Goal: Information Seeking & Learning: Learn about a topic

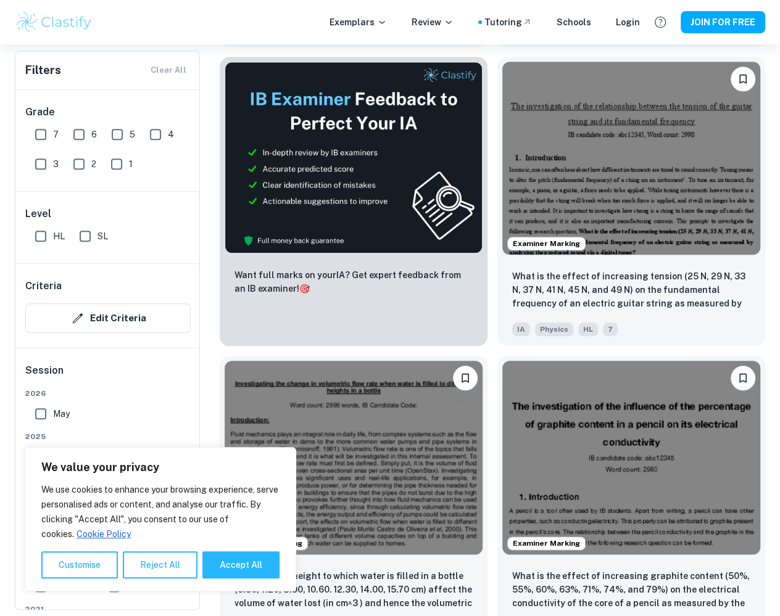
scroll to position [666, 0]
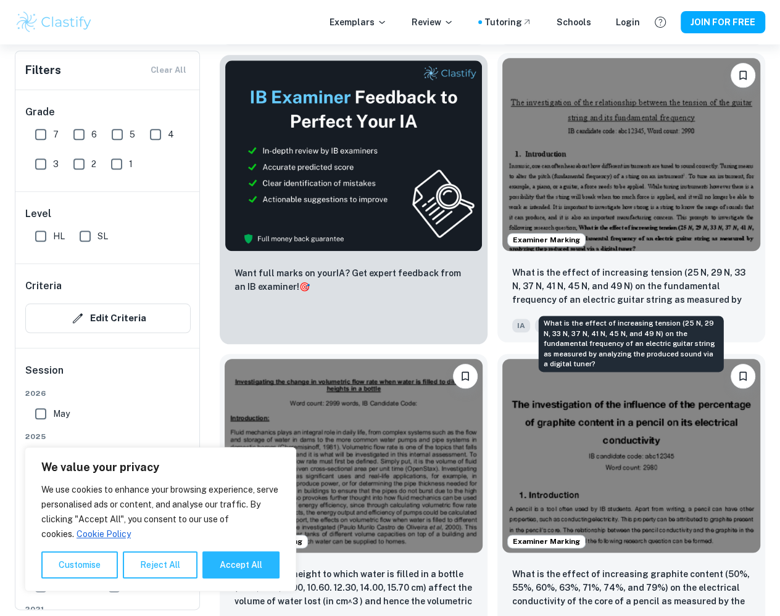
click at [605, 277] on p "What is the effect of increasing tension (25 N, 29 N, 33 N, 37 N, 41 N, 45 N, a…" at bounding box center [631, 287] width 238 height 42
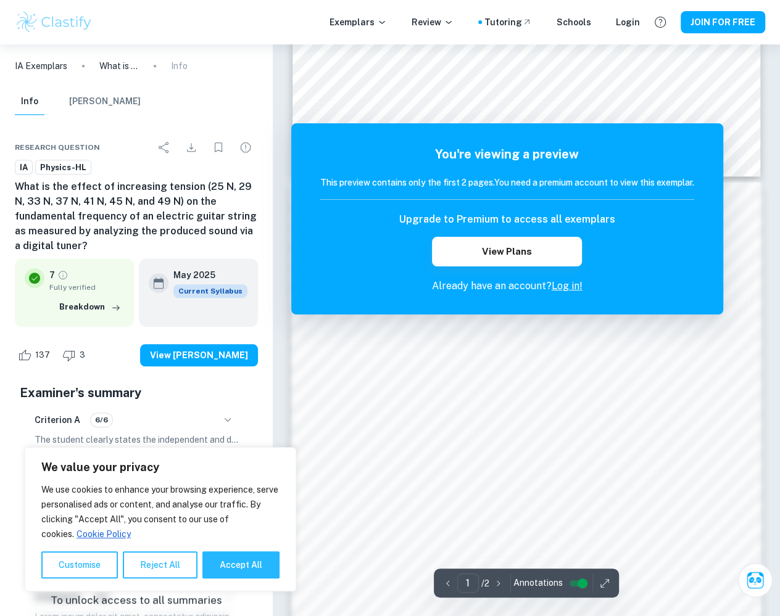
scroll to position [855, 0]
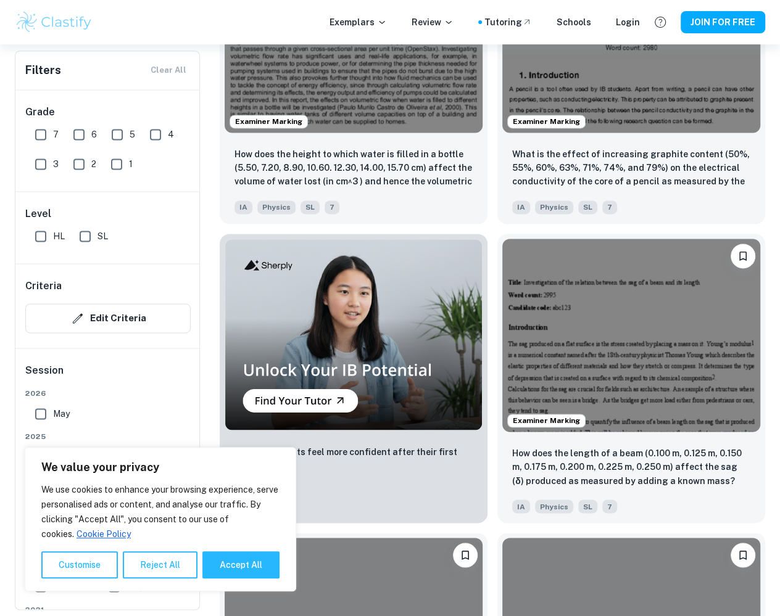
scroll to position [1097, 0]
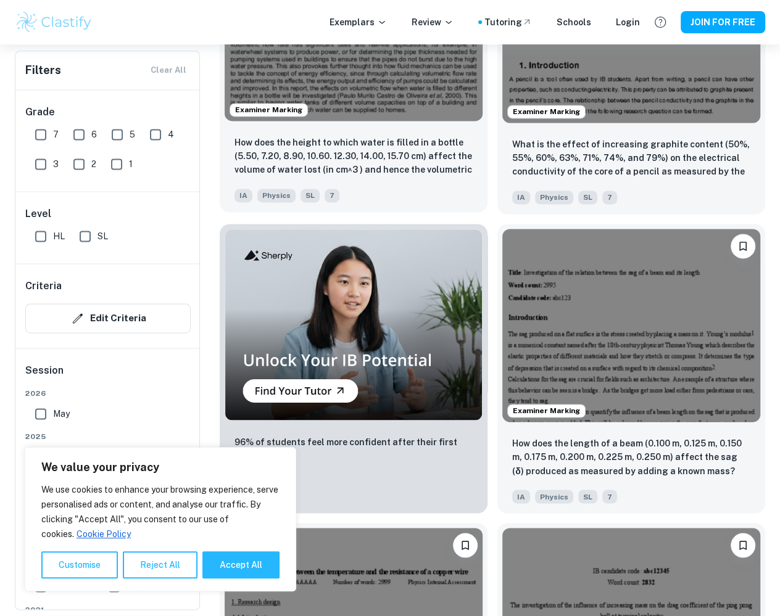
click at [375, 136] on p "How does the height to which water is filled in a bottle (5.50, 7.20, 8.90, 10.…" at bounding box center [354, 157] width 238 height 42
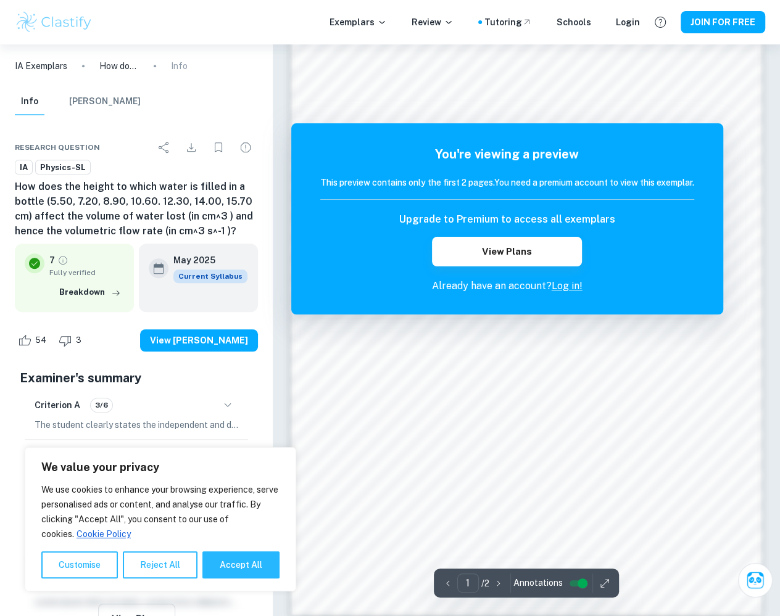
scroll to position [742, 0]
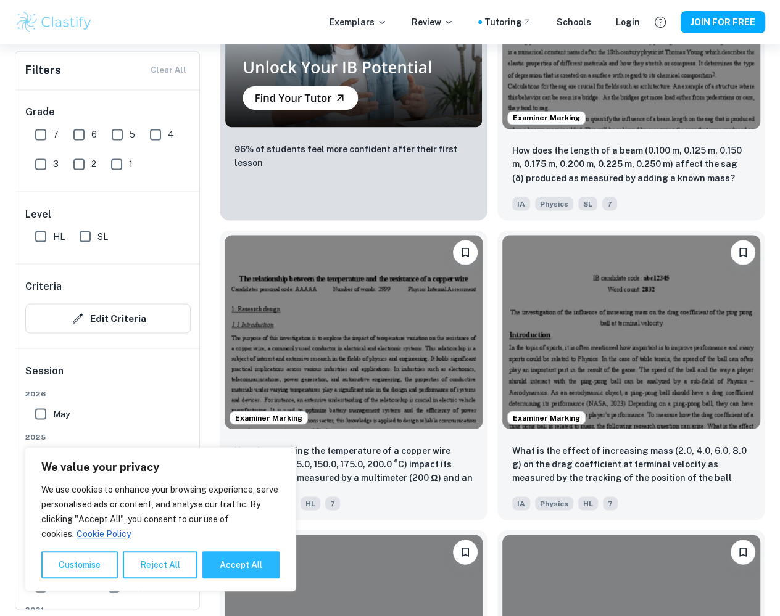
scroll to position [1637, 0]
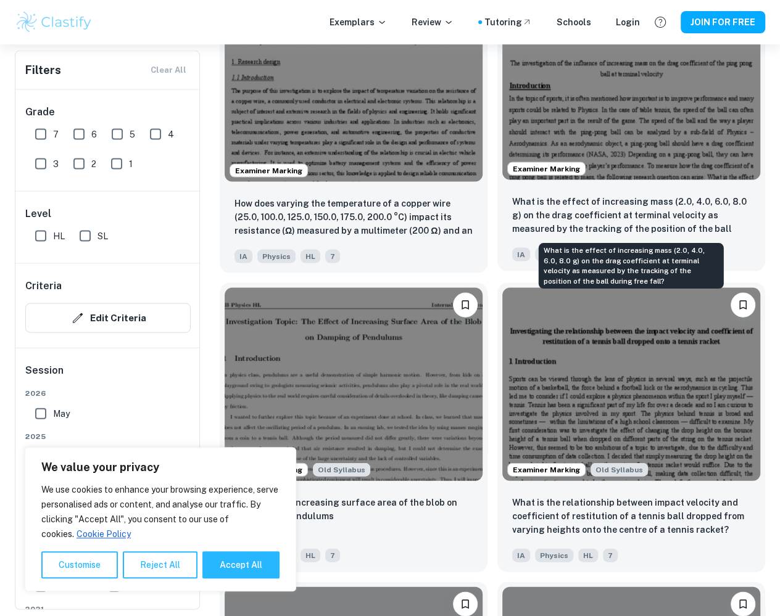
click at [589, 223] on p "What is the effect of increasing mass (2.0, 4.0, 6.0, 8.0 g) on the drag coeffi…" at bounding box center [631, 216] width 238 height 42
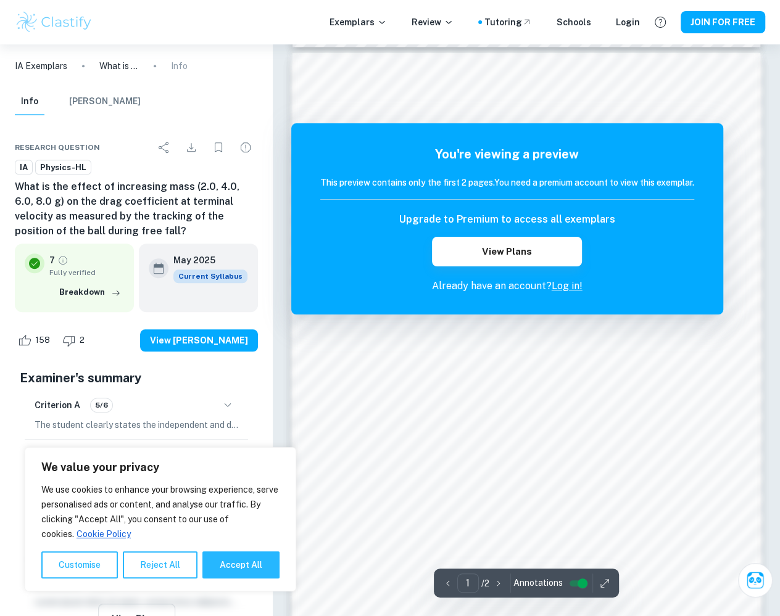
scroll to position [855, 0]
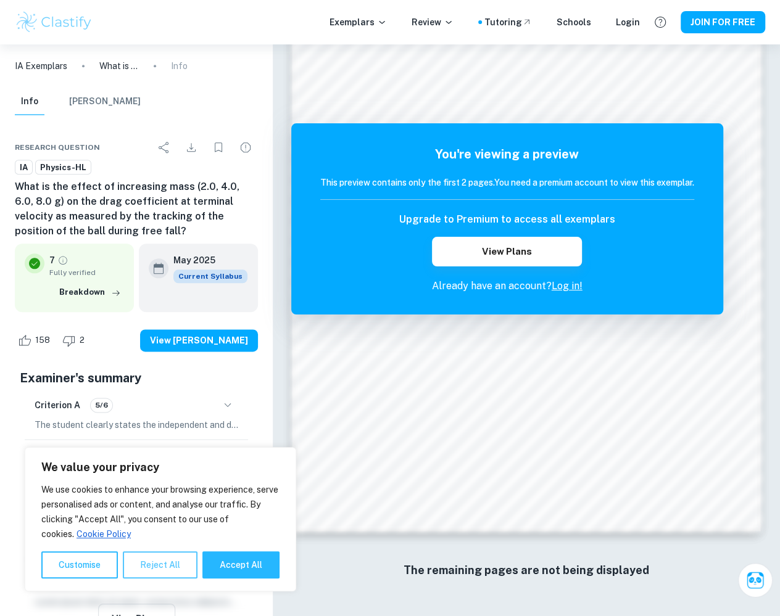
click at [149, 573] on button "Reject All" at bounding box center [160, 565] width 75 height 27
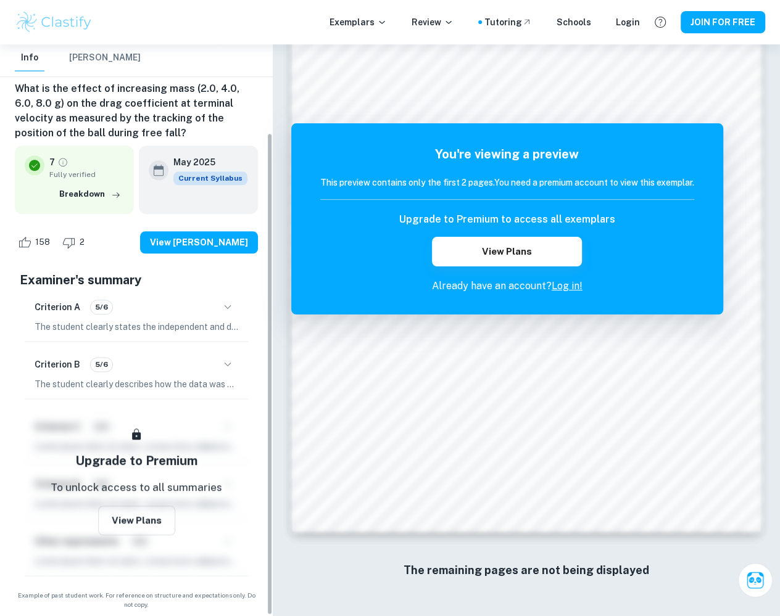
scroll to position [105, 0]
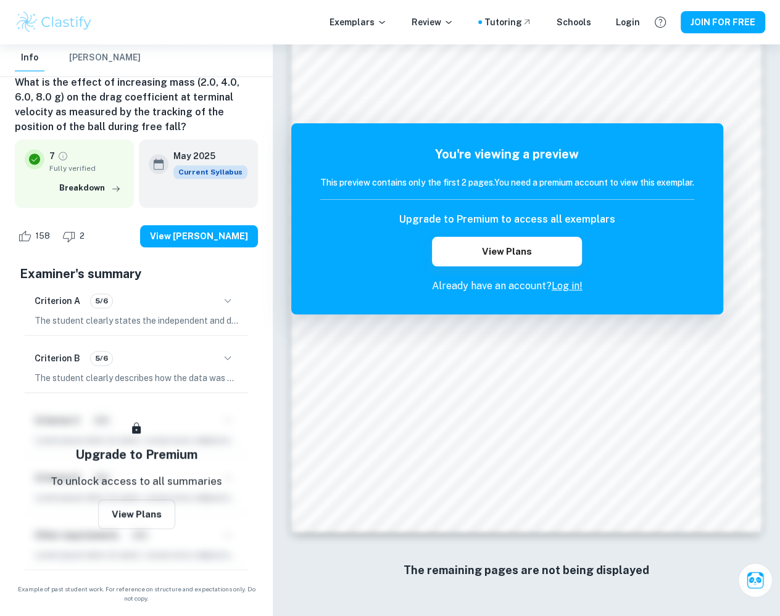
click at [164, 402] on div "Upgrade to Premium To unlock access to all summaries View Plans" at bounding box center [136, 483] width 233 height 172
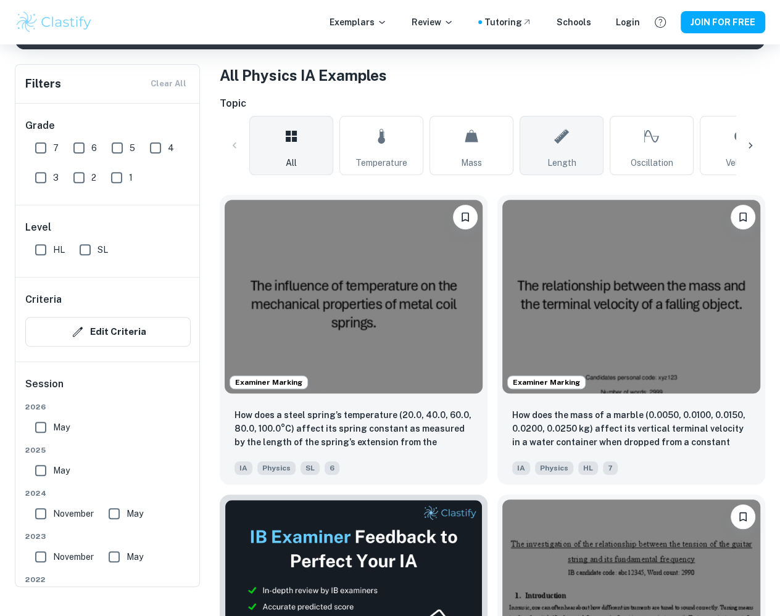
scroll to position [332, 0]
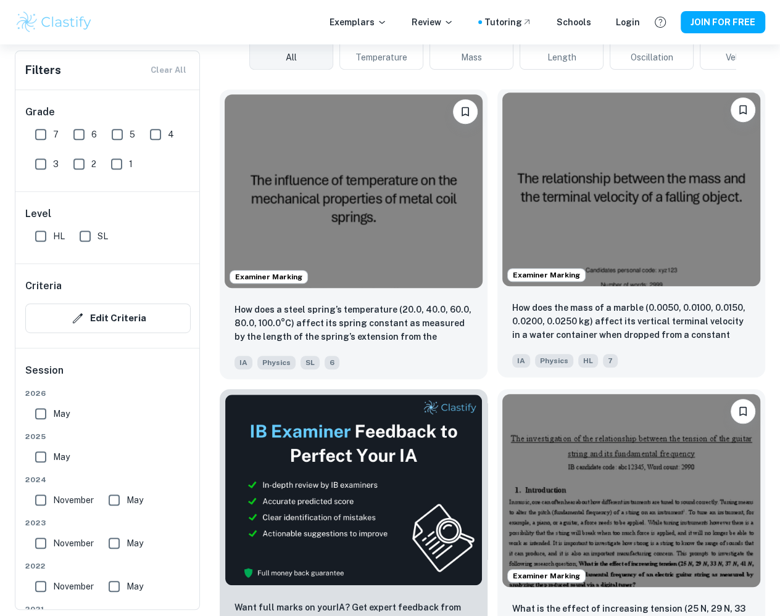
click at [574, 335] on p "How does the mass of a marble (0.0050, 0.0100, 0.0150, 0.0200, 0.0250 kg) affec…" at bounding box center [631, 322] width 238 height 42
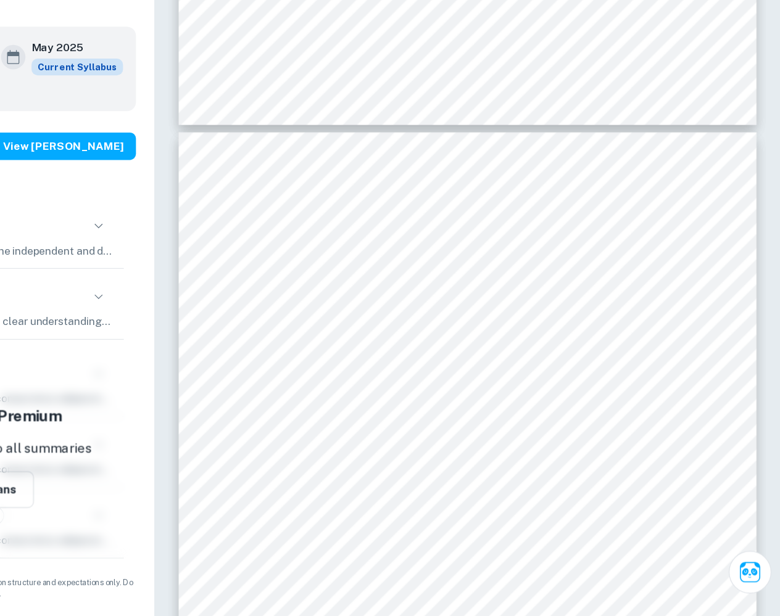
scroll to position [12079, 0]
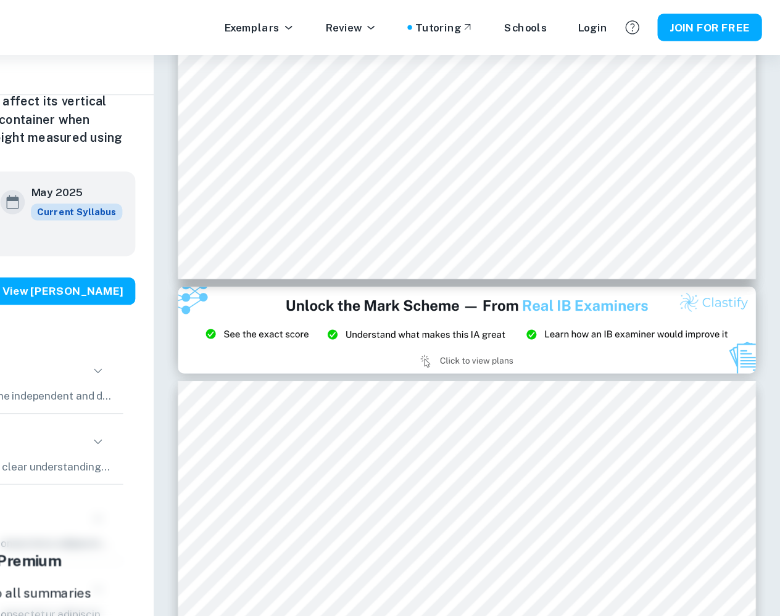
type input "14"
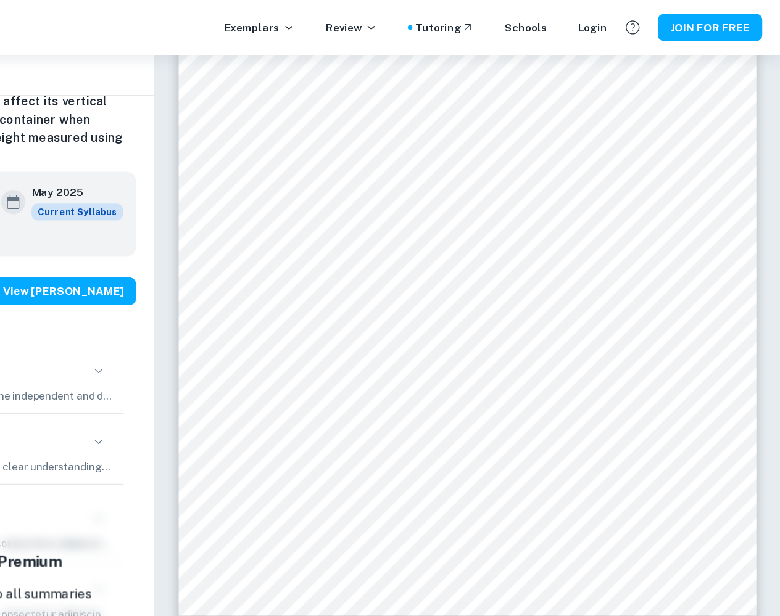
scroll to position [9052, 0]
